Goal: Find specific page/section: Find specific page/section

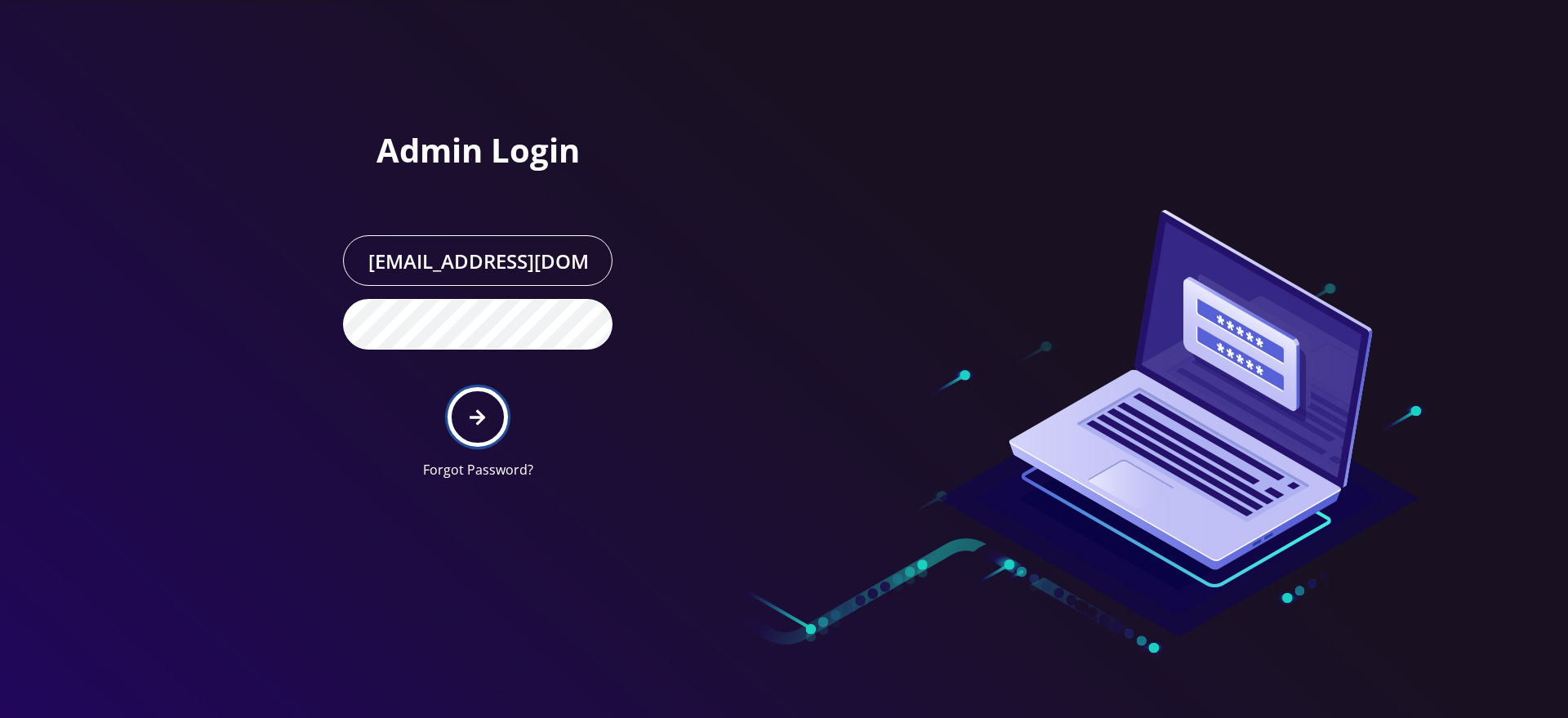
click at [483, 434] on button "submit" at bounding box center [477, 416] width 60 height 60
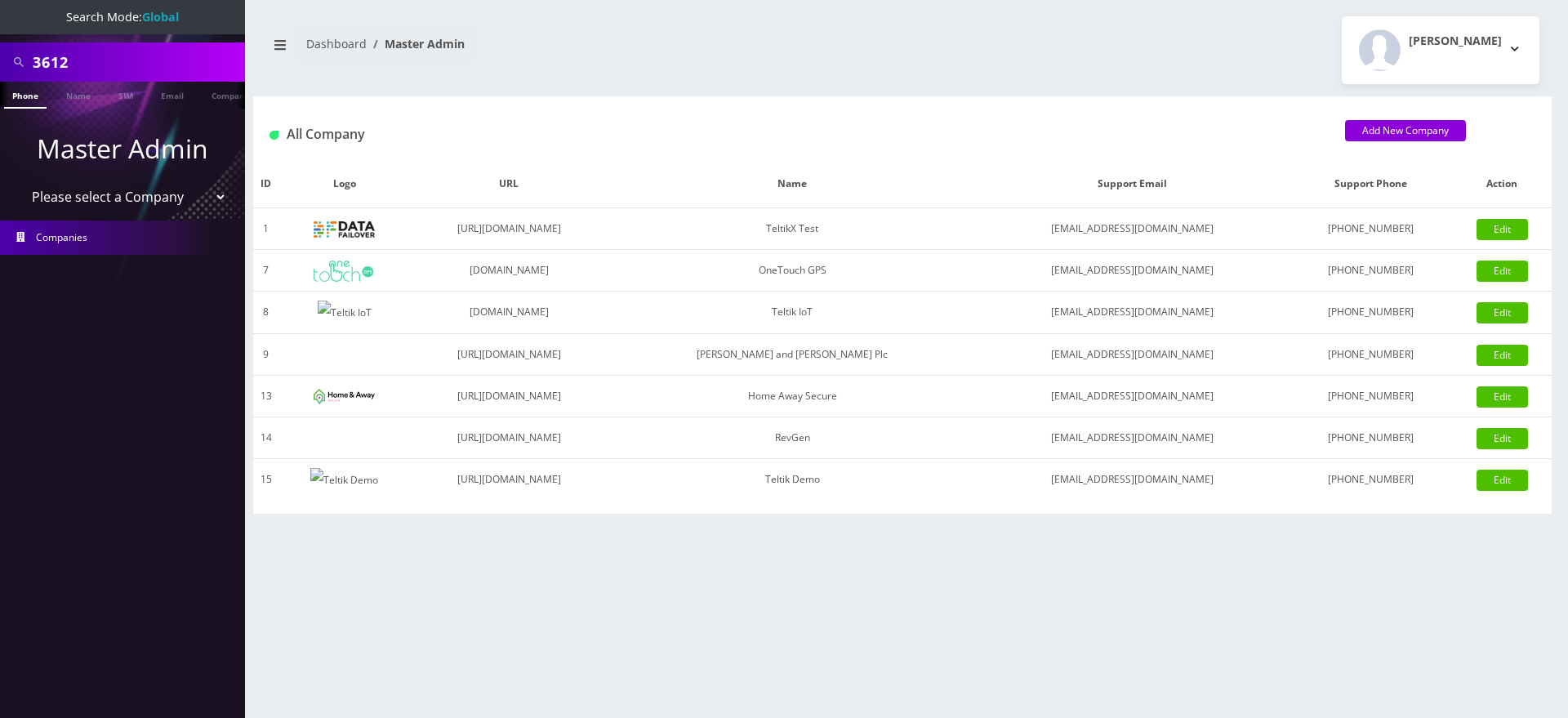
select select "1"
click at [19, 182] on select "Please select a Company TeltikX Test OneTouch GPS Teltik IoT Hale and Serrano P…" at bounding box center [122, 197] width 209 height 31
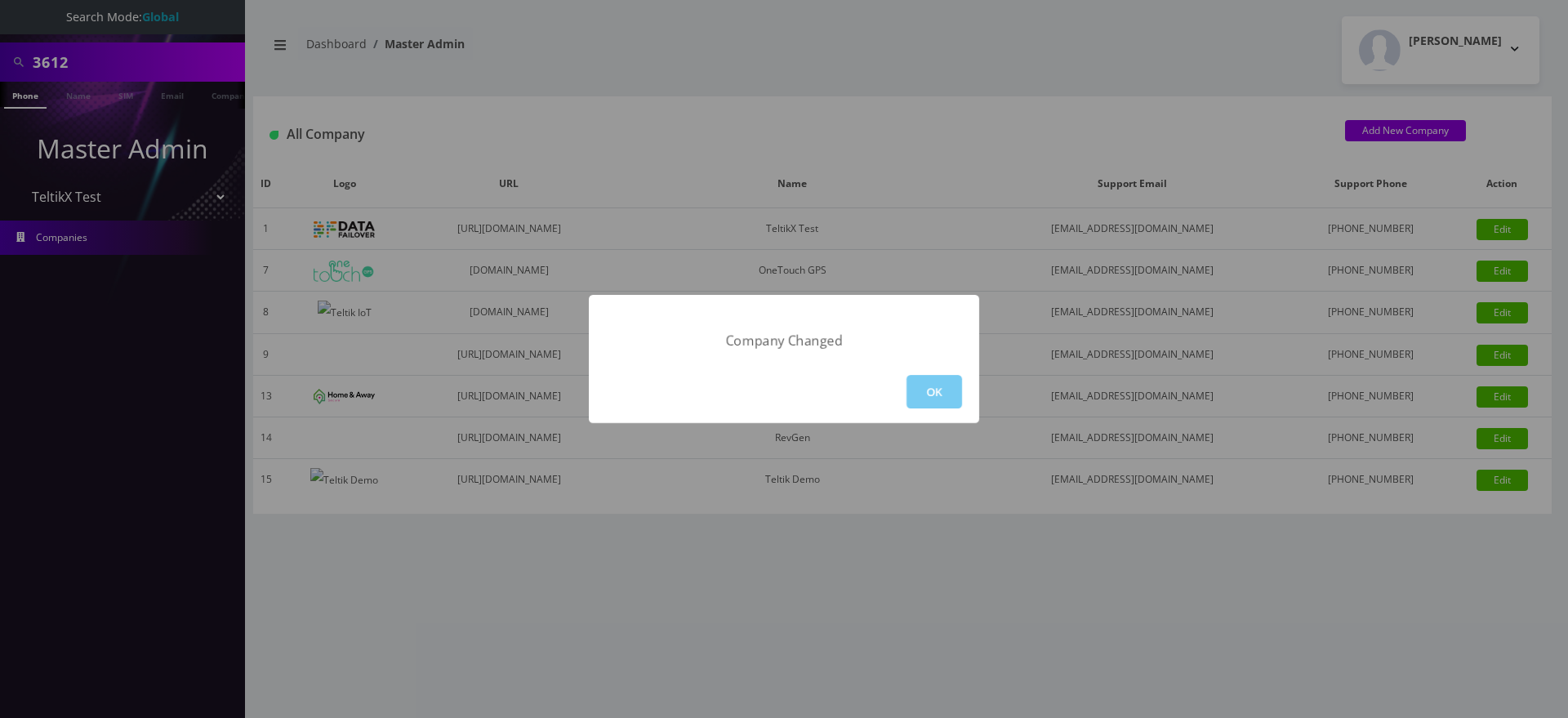
click at [925, 390] on button "OK" at bounding box center [935, 392] width 56 height 34
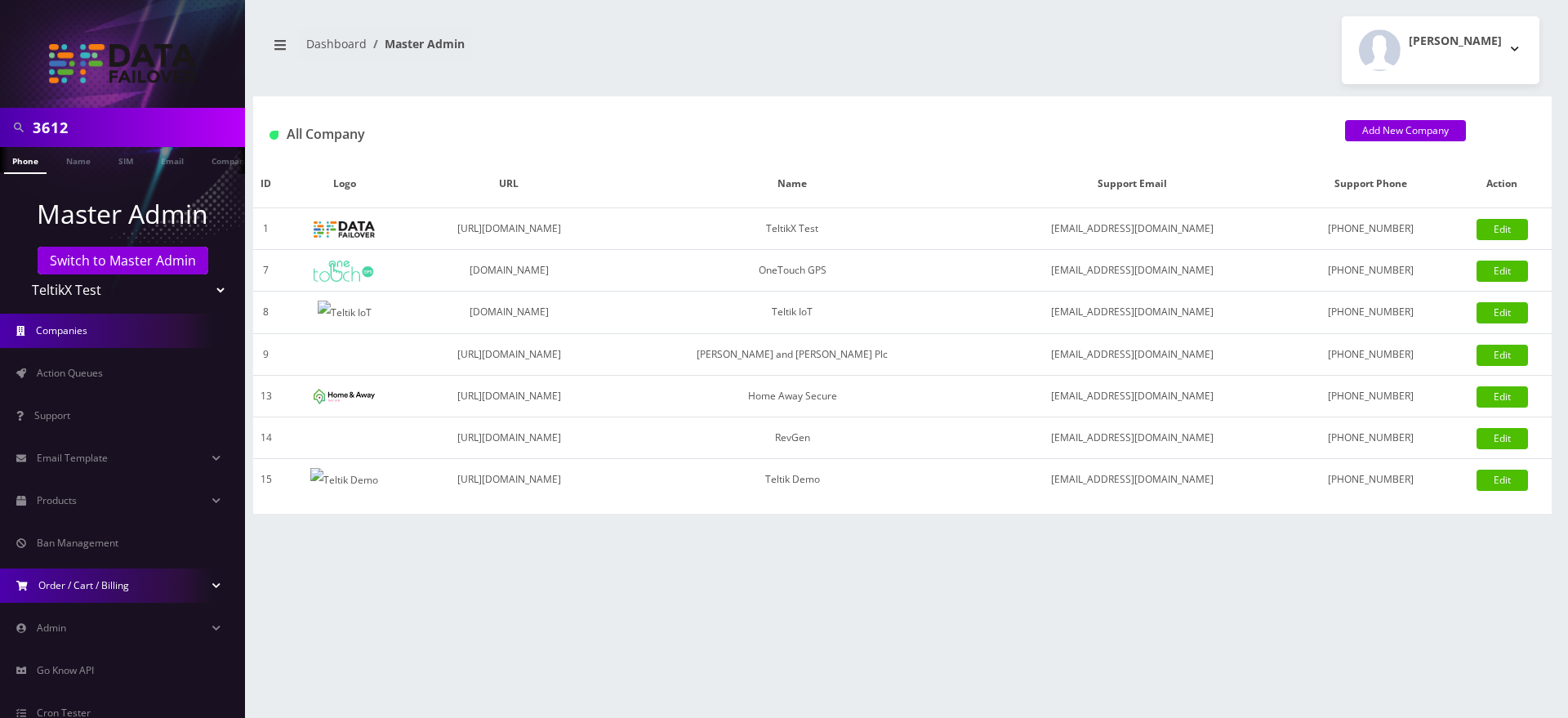
scroll to position [88, 0]
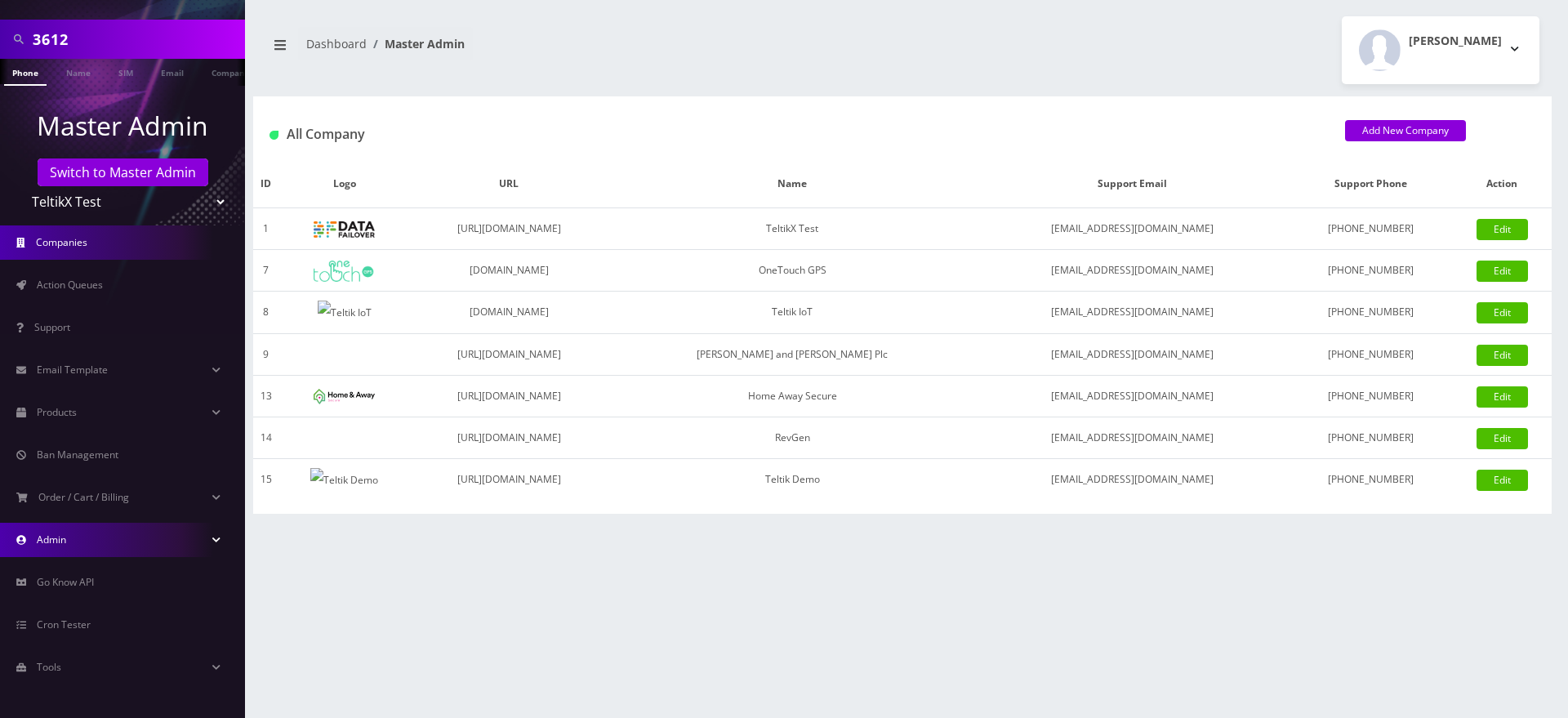
click at [119, 534] on link "Admin" at bounding box center [122, 540] width 245 height 35
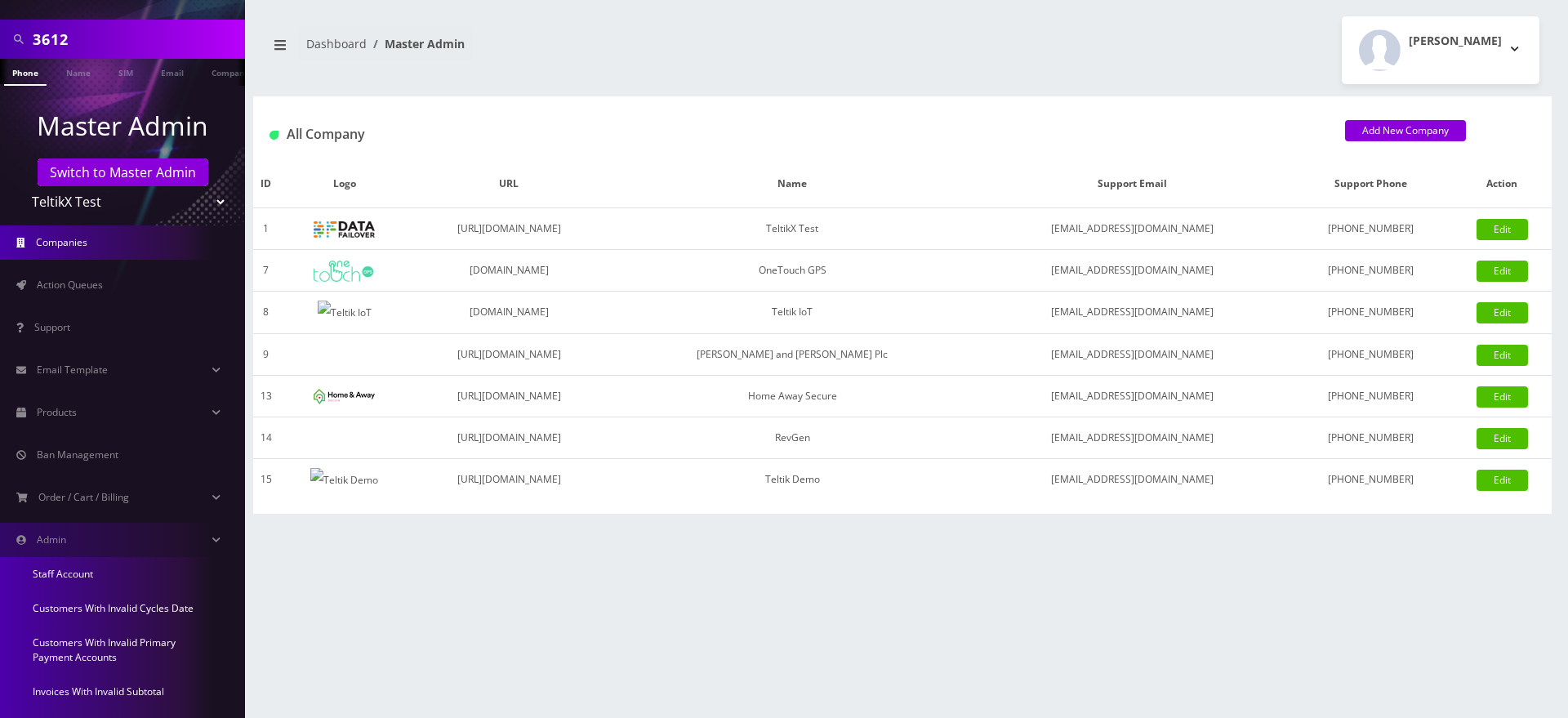
scroll to position [343, 0]
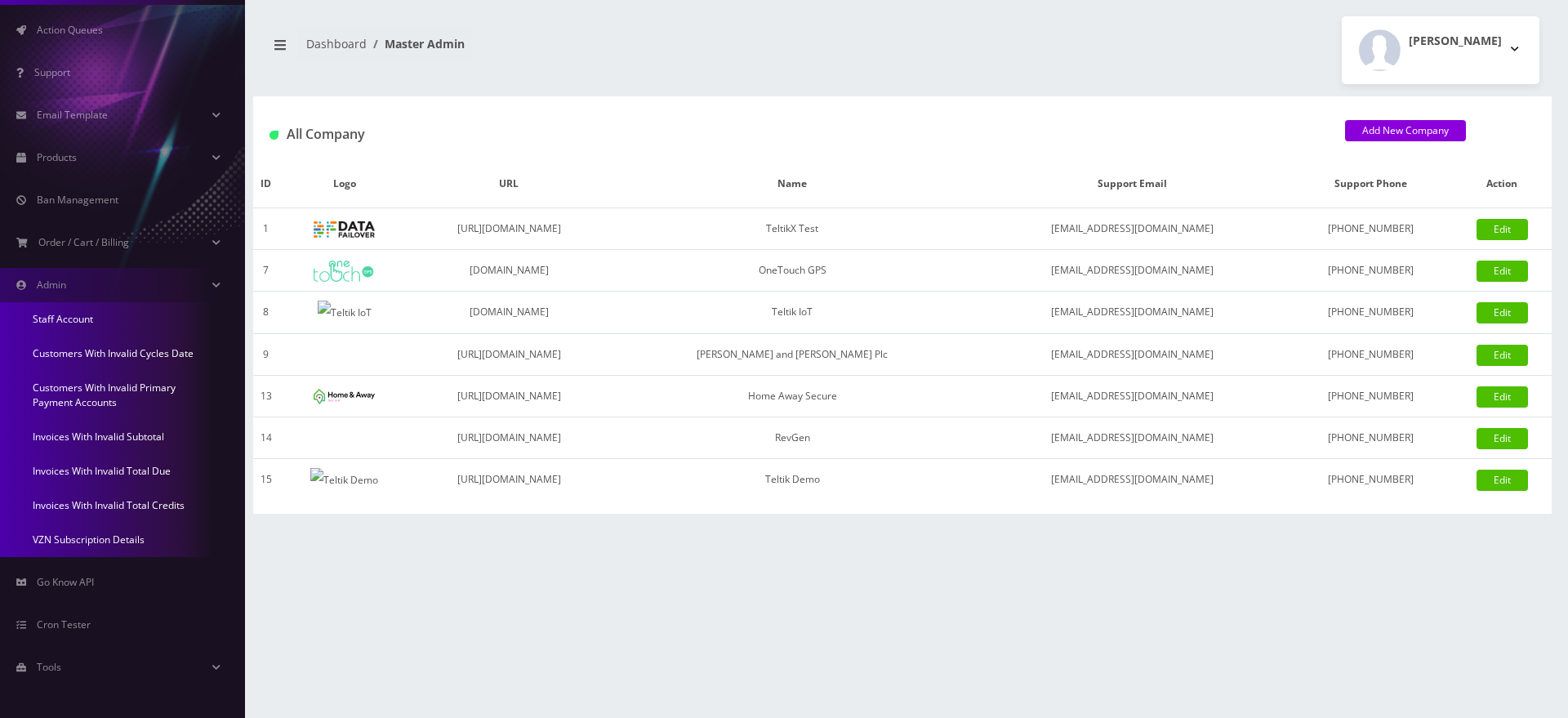
click at [111, 506] on link "Invoices With Invalid Total Credits" at bounding box center [122, 505] width 245 height 35
